Goal: Find specific page/section: Find specific page/section

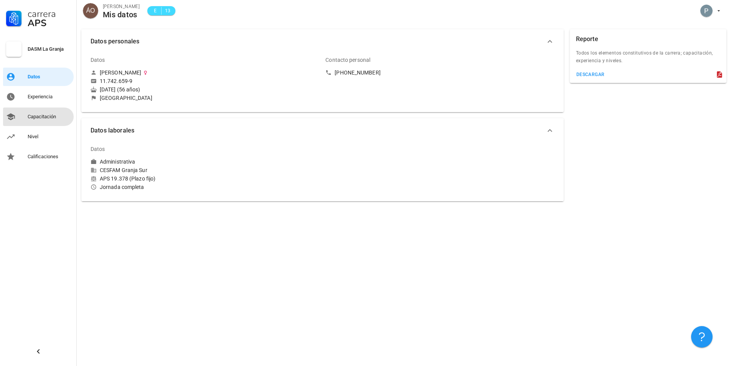
click at [46, 116] on div "Capacitación" at bounding box center [49, 117] width 43 height 6
